Goal: Task Accomplishment & Management: Manage account settings

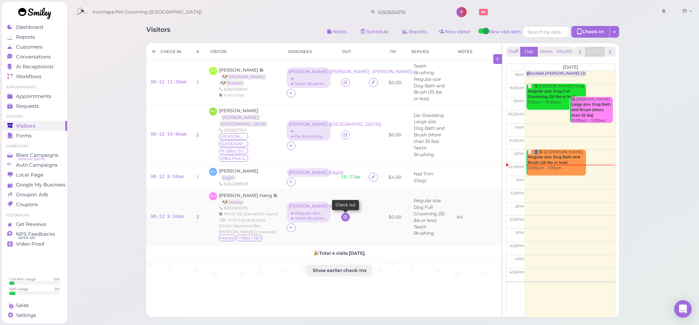
click at [343, 214] on icon at bounding box center [345, 216] width 5 height 5
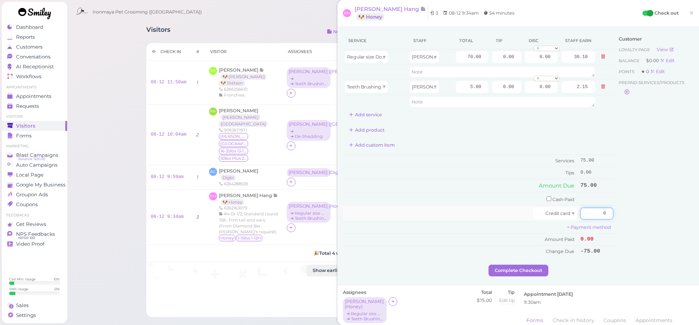
click at [599, 207] on input "0" at bounding box center [597, 213] width 33 height 12
type input "75"
click at [623, 222] on div "Customer Loyalty page View Balance $0.00 Edit Points ★ 0 Edit Prepaid services/…" at bounding box center [654, 148] width 78 height 232
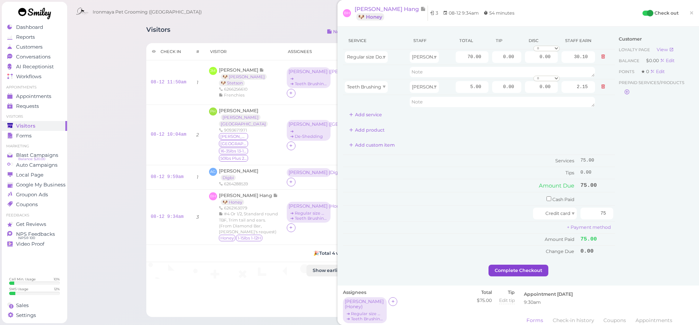
click at [544, 264] on button "Complete Checkout" at bounding box center [519, 270] width 60 height 12
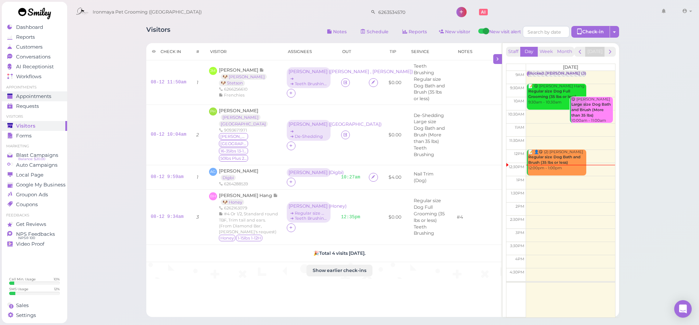
click at [43, 99] on link "Appointments" at bounding box center [34, 96] width 65 height 10
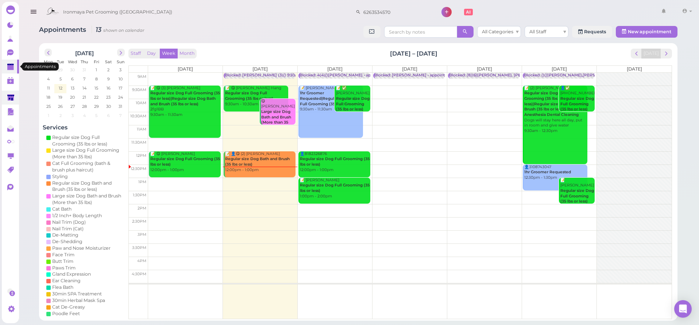
click at [8, 91] on div "0 0" at bounding box center [10, 168] width 17 height 300
click at [11, 97] on polygon at bounding box center [10, 97] width 7 height 6
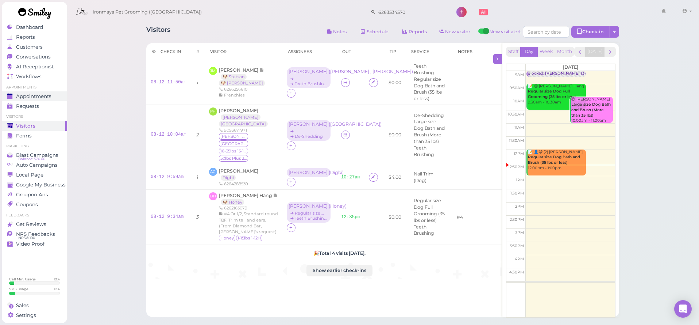
click at [21, 96] on span "Appointments" at bounding box center [33, 96] width 35 height 6
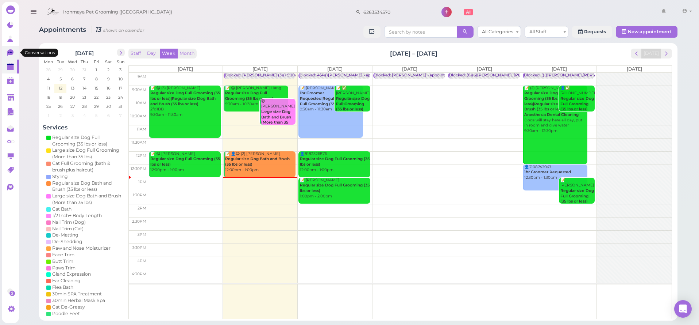
click at [11, 53] on icon at bounding box center [10, 52] width 6 height 7
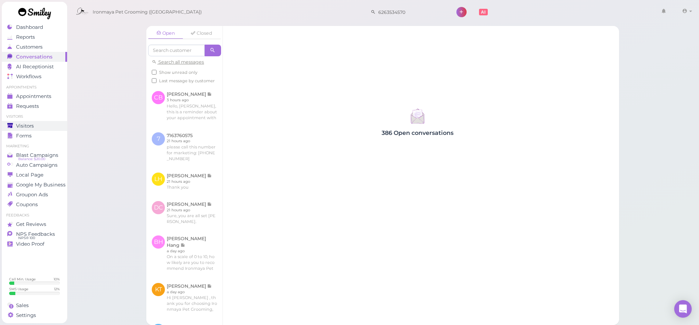
click at [30, 129] on link "Visitors" at bounding box center [34, 126] width 65 height 10
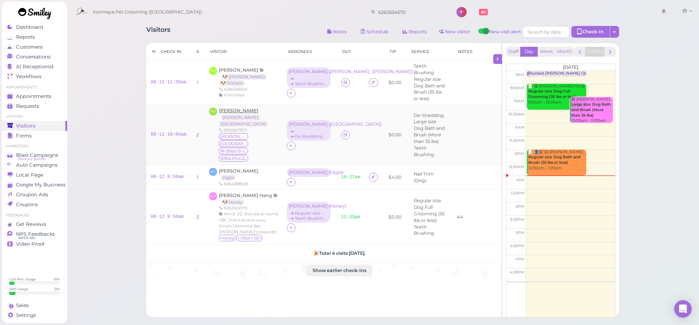
click at [231, 108] on span "[PERSON_NAME]" at bounding box center [238, 110] width 39 height 5
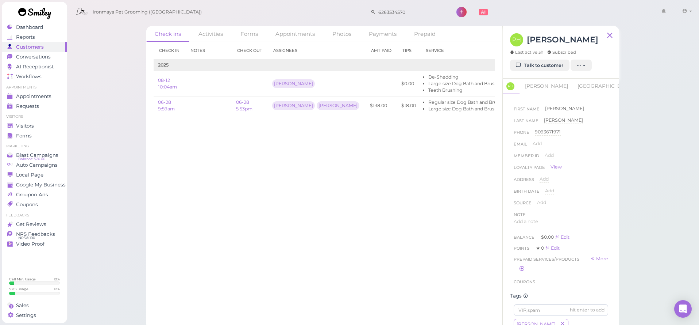
click at [528, 58] on div "PH [PERSON_NAME] Last active 3h Subscribed" at bounding box center [554, 46] width 88 height 26
click at [522, 65] on link "Talk to customer" at bounding box center [540, 66] width 60 height 12
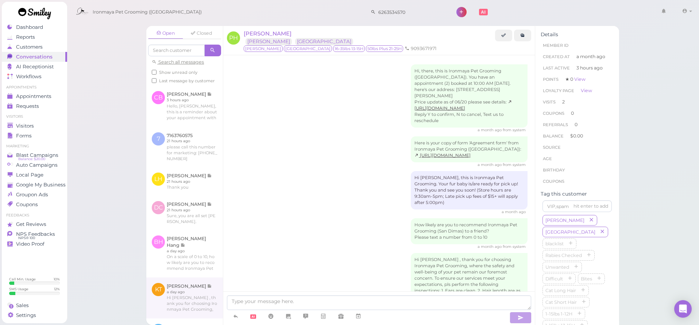
scroll to position [159, 0]
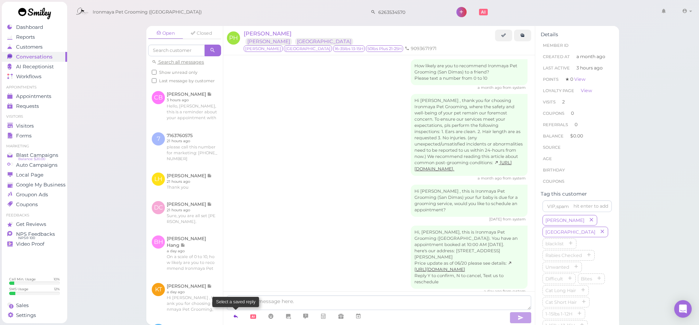
click at [233, 317] on link at bounding box center [236, 316] width 18 height 13
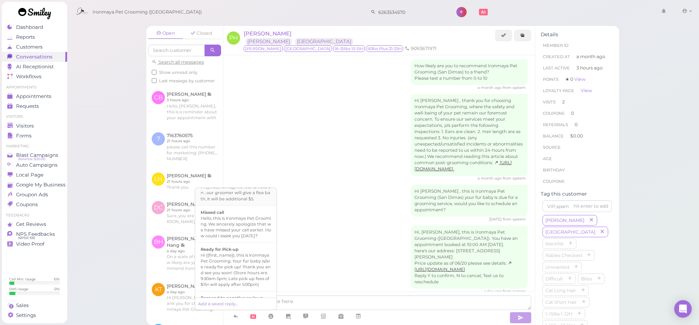
scroll to position [169, 0]
click at [234, 273] on div "Hi {{first_name}}, this is Ironmaya Pet Grooming. Your fur baby is/are ready fo…" at bounding box center [236, 267] width 70 height 35
type textarea "Hi {{first_name}}, this is Ironmaya Pet Grooming. Your fur baby is/are ready fo…"
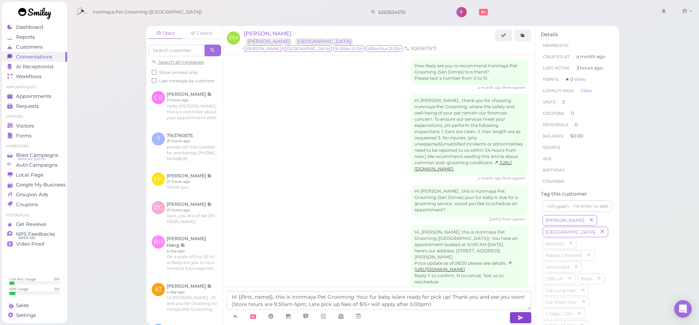
click at [518, 317] on icon "button" at bounding box center [521, 317] width 6 height 7
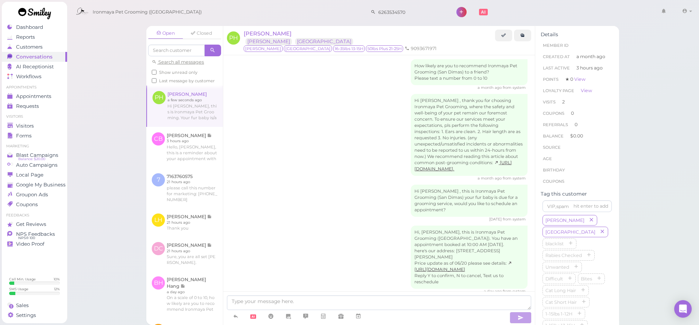
scroll to position [193, 0]
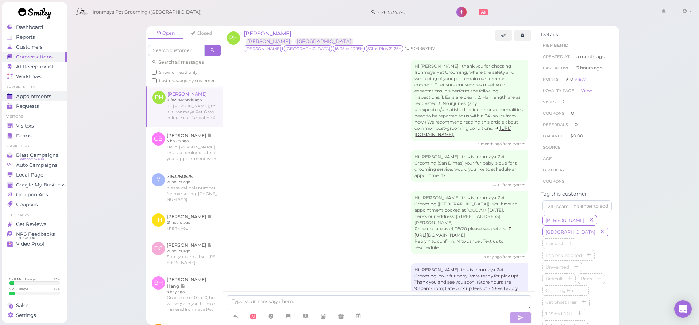
click at [41, 96] on span "Appointments" at bounding box center [33, 96] width 35 height 6
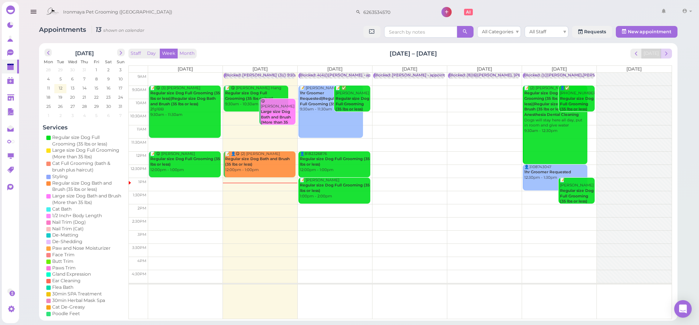
click at [671, 50] on button "next" at bounding box center [666, 54] width 11 height 10
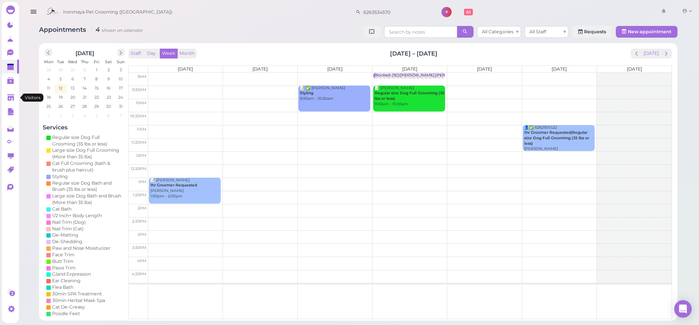
click at [17, 97] on link at bounding box center [10, 98] width 17 height 14
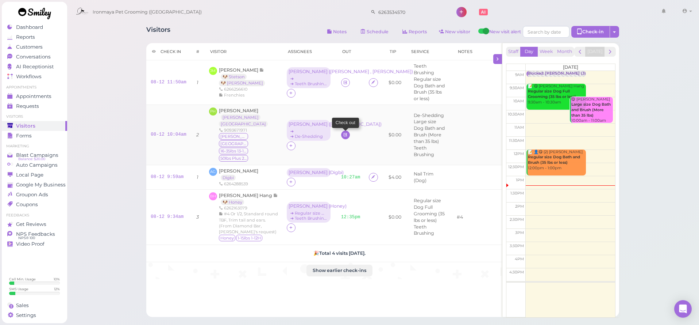
click at [341, 130] on link at bounding box center [345, 134] width 9 height 9
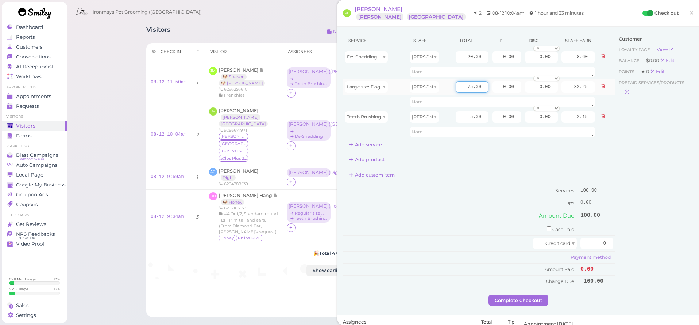
click at [467, 88] on input "75.00" at bounding box center [472, 87] width 33 height 12
type input "70"
type input "30.10"
click at [617, 145] on div "Customer Loyalty page View Balance $0.00 Edit Points ★ 0 Edit Prepaid services/…" at bounding box center [654, 163] width 78 height 262
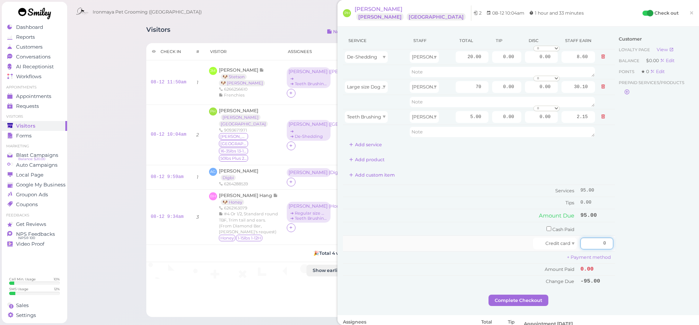
click at [605, 239] on input "0" at bounding box center [597, 243] width 33 height 12
type input "95"
click at [641, 232] on div "Customer Loyalty page View Balance $0.00 Edit Points ★ 0 Edit Prepaid services/…" at bounding box center [654, 163] width 78 height 262
click at [516, 298] on button "Complete Checkout" at bounding box center [519, 300] width 60 height 12
